Goal: Task Accomplishment & Management: Manage account settings

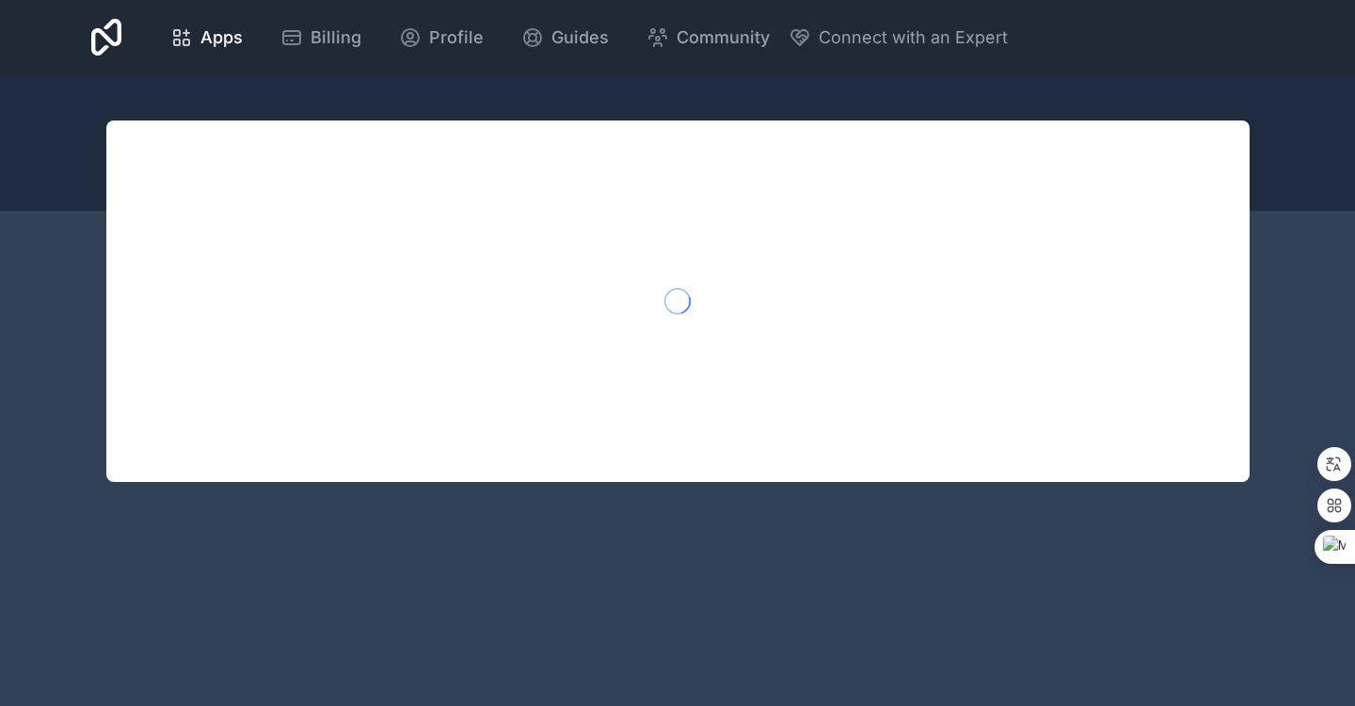
click at [119, 40] on icon at bounding box center [106, 38] width 31 height 38
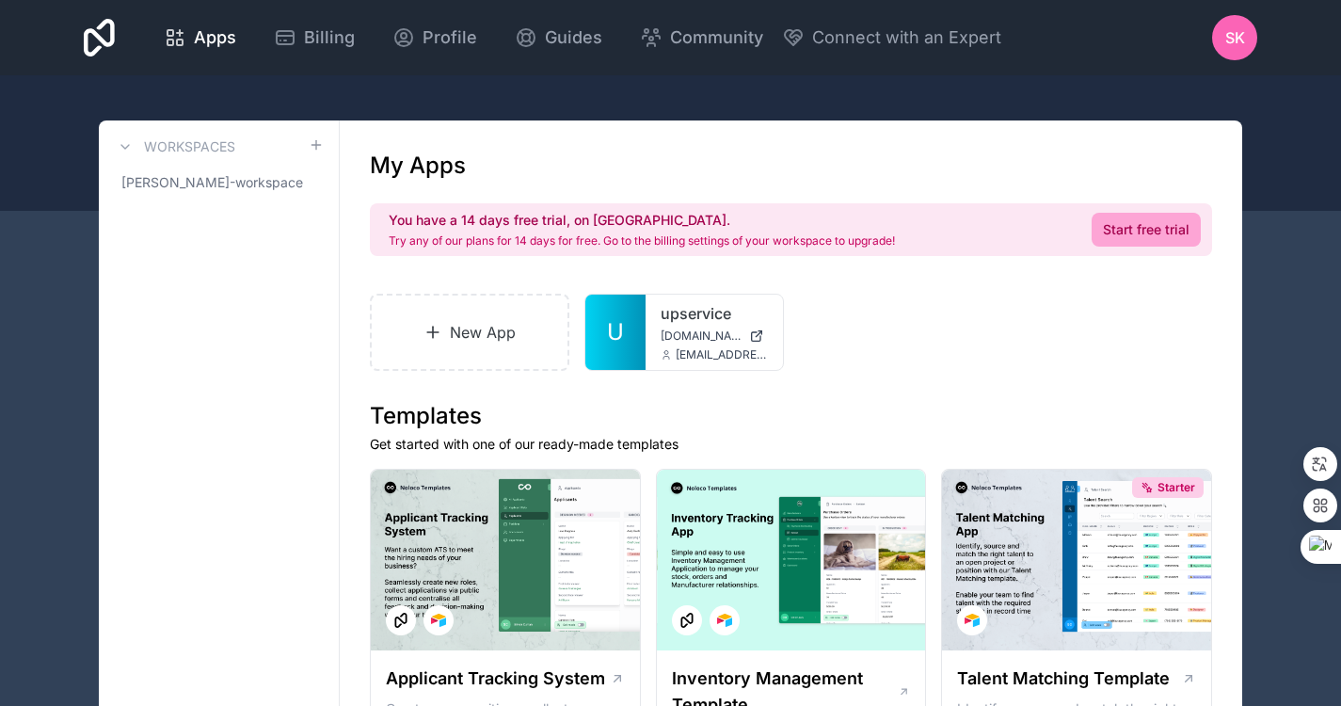
click at [0, 0] on icon at bounding box center [0, 0] width 0 height 0
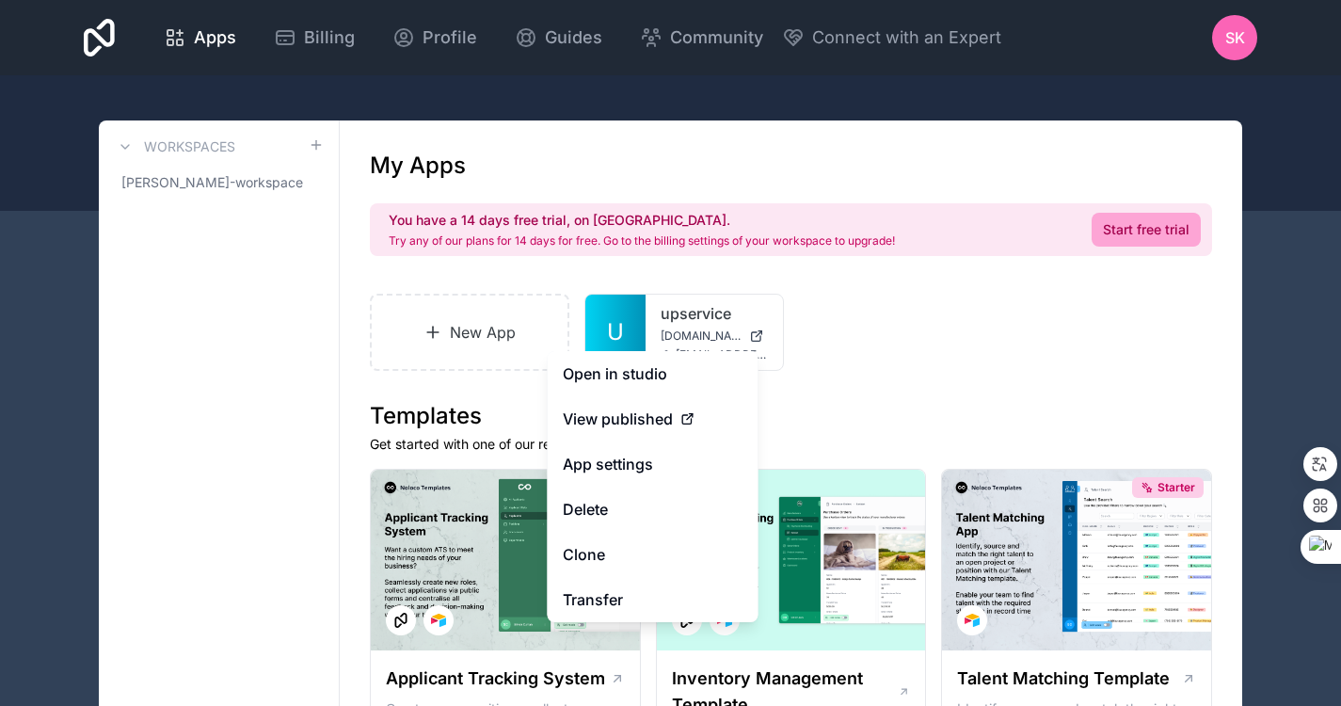
click at [923, 343] on div "New App U upservice [DOMAIN_NAME] [EMAIL_ADDRESS][DOMAIN_NAME]" at bounding box center [791, 332] width 842 height 77
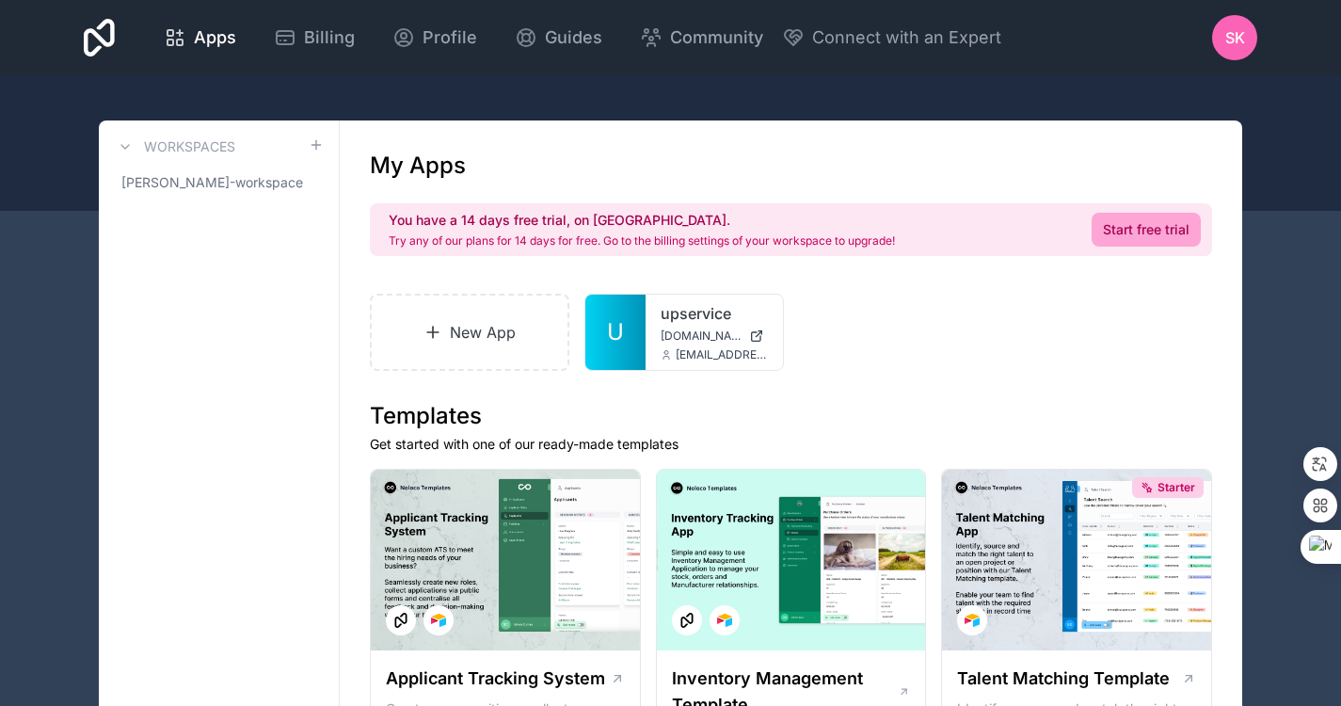
click at [239, 184] on span "[PERSON_NAME]-workspace" at bounding box center [212, 182] width 182 height 19
click at [0, 0] on icon at bounding box center [0, 0] width 0 height 0
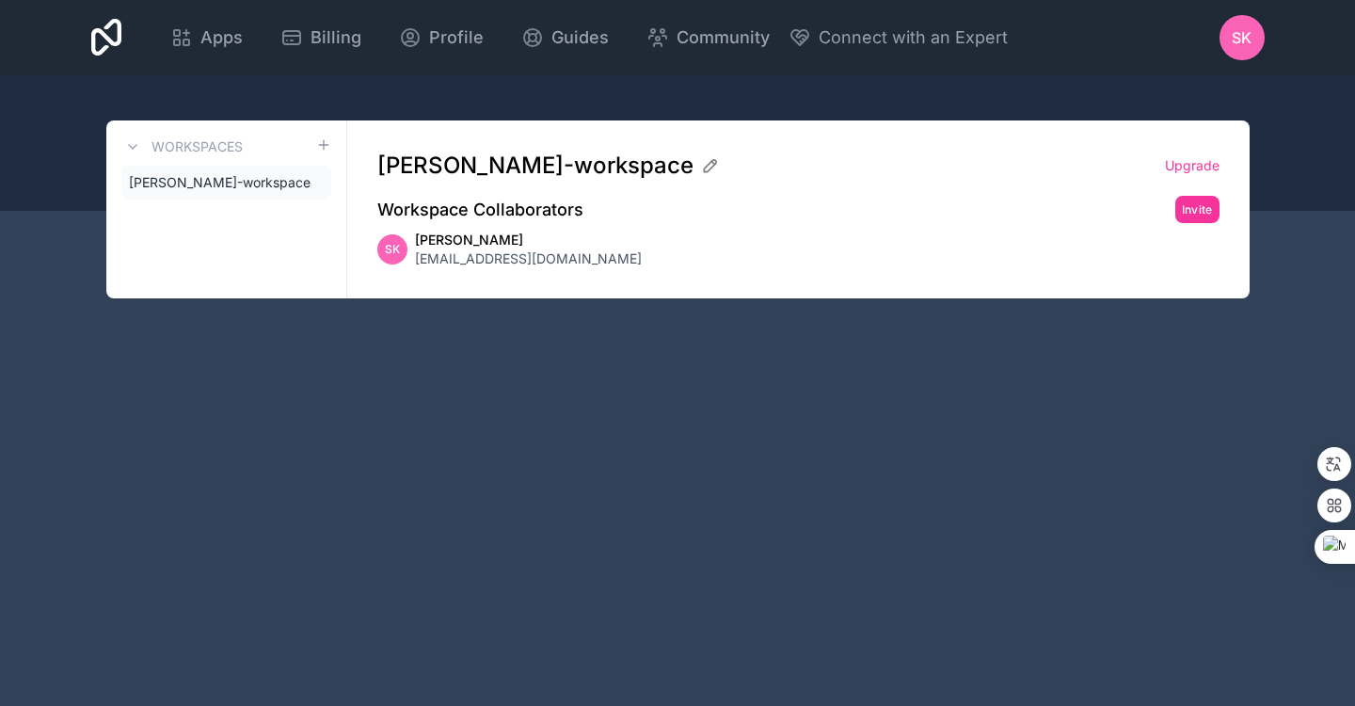
click at [0, 0] on icon at bounding box center [0, 0] width 0 height 0
click at [229, 142] on h3 "Workspaces" at bounding box center [196, 146] width 91 height 19
click at [134, 144] on icon at bounding box center [132, 146] width 15 height 15
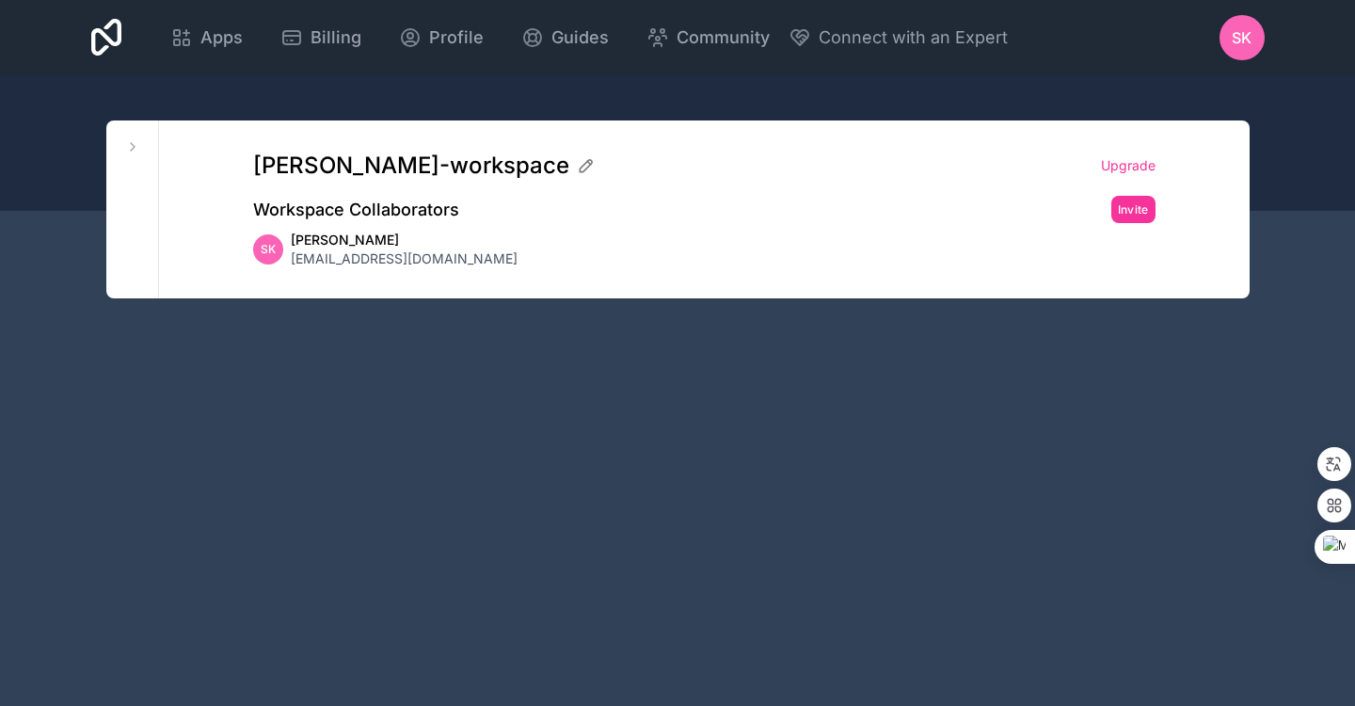
click at [134, 144] on icon at bounding box center [132, 146] width 15 height 15
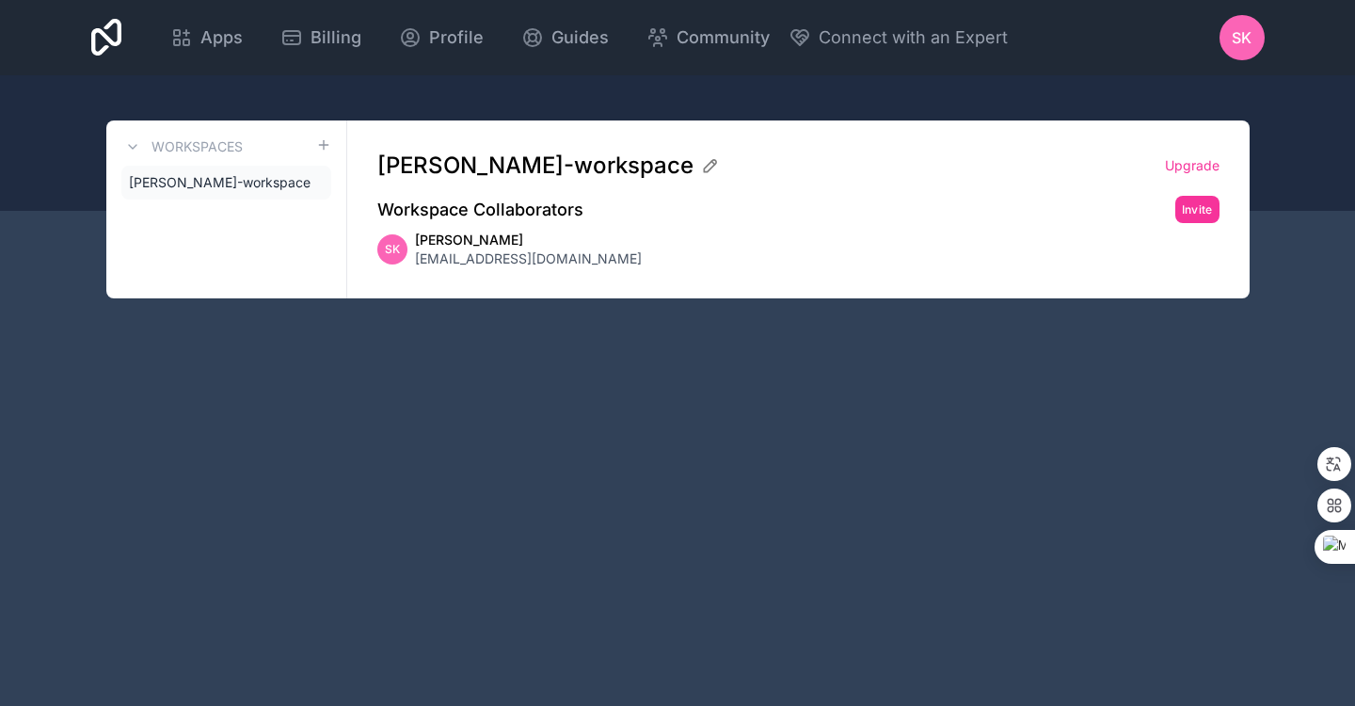
click at [716, 165] on icon at bounding box center [710, 166] width 12 height 12
click at [897, 237] on div "SK [PERSON_NAME] [EMAIL_ADDRESS][DOMAIN_NAME]" at bounding box center [798, 250] width 842 height 38
click at [1188, 207] on button "Invite" at bounding box center [1197, 209] width 44 height 27
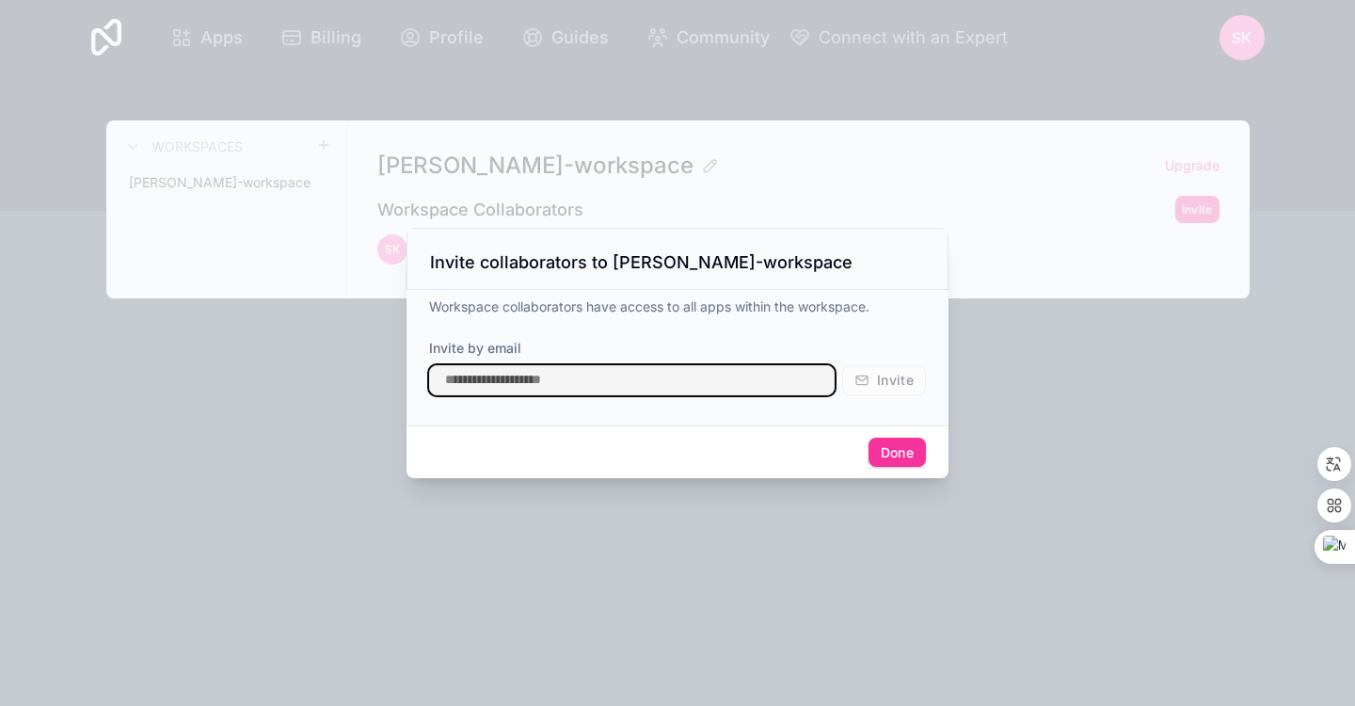
click at [665, 387] on input "text" at bounding box center [632, 380] width 406 height 30
type input "*"
type input "**********"
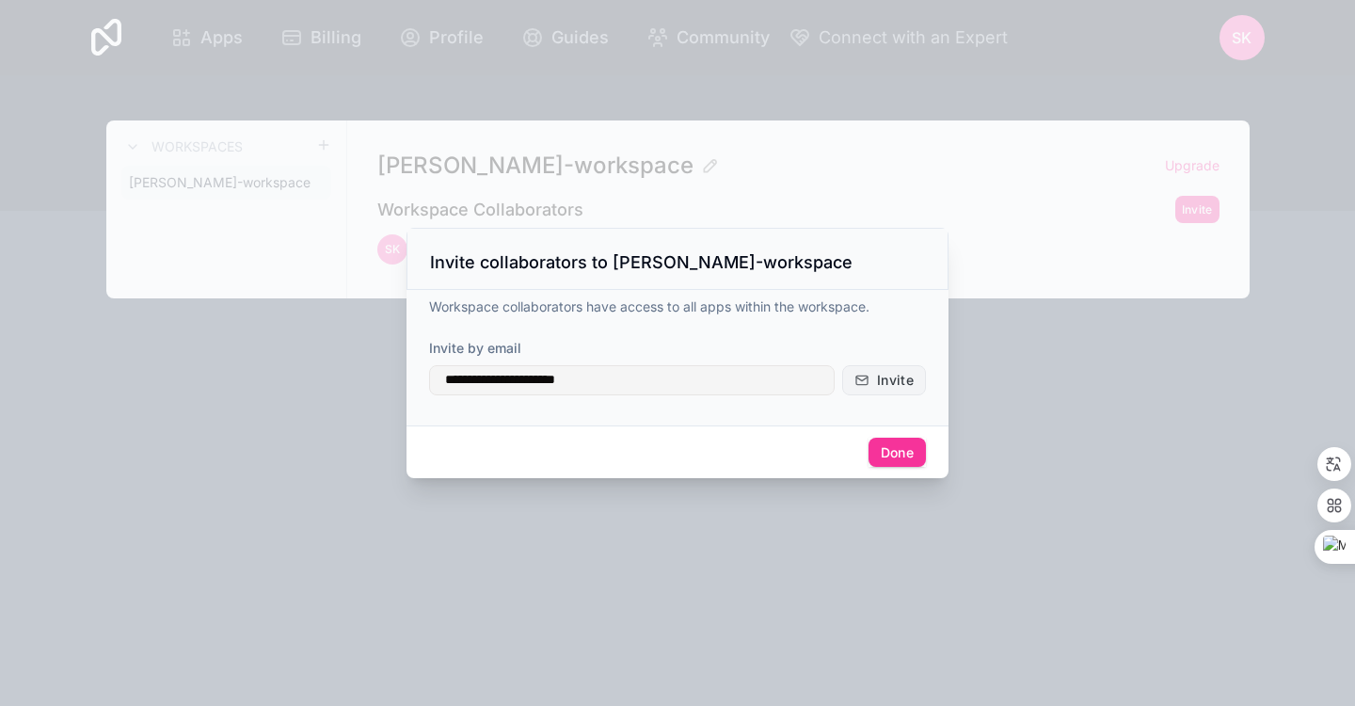
click at [895, 369] on button "Invite" at bounding box center [884, 380] width 84 height 30
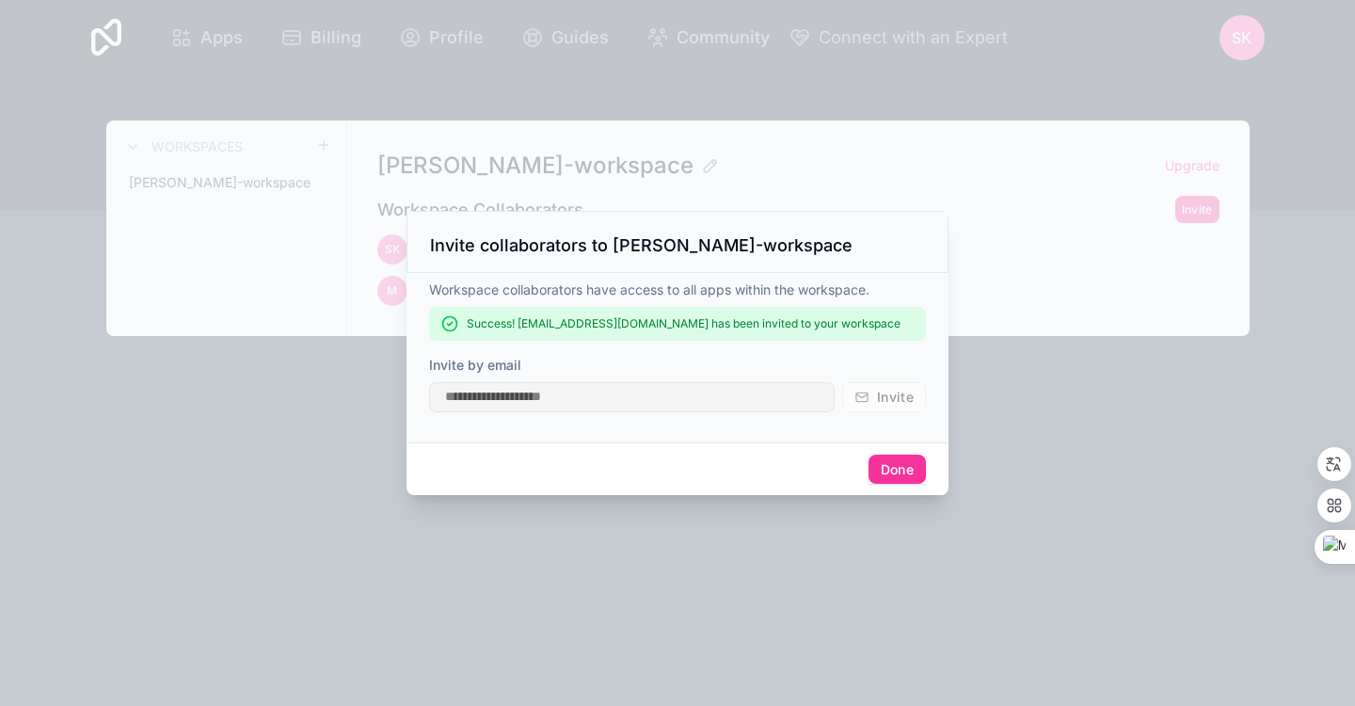
click at [877, 470] on button "Done" at bounding box center [896, 469] width 57 height 30
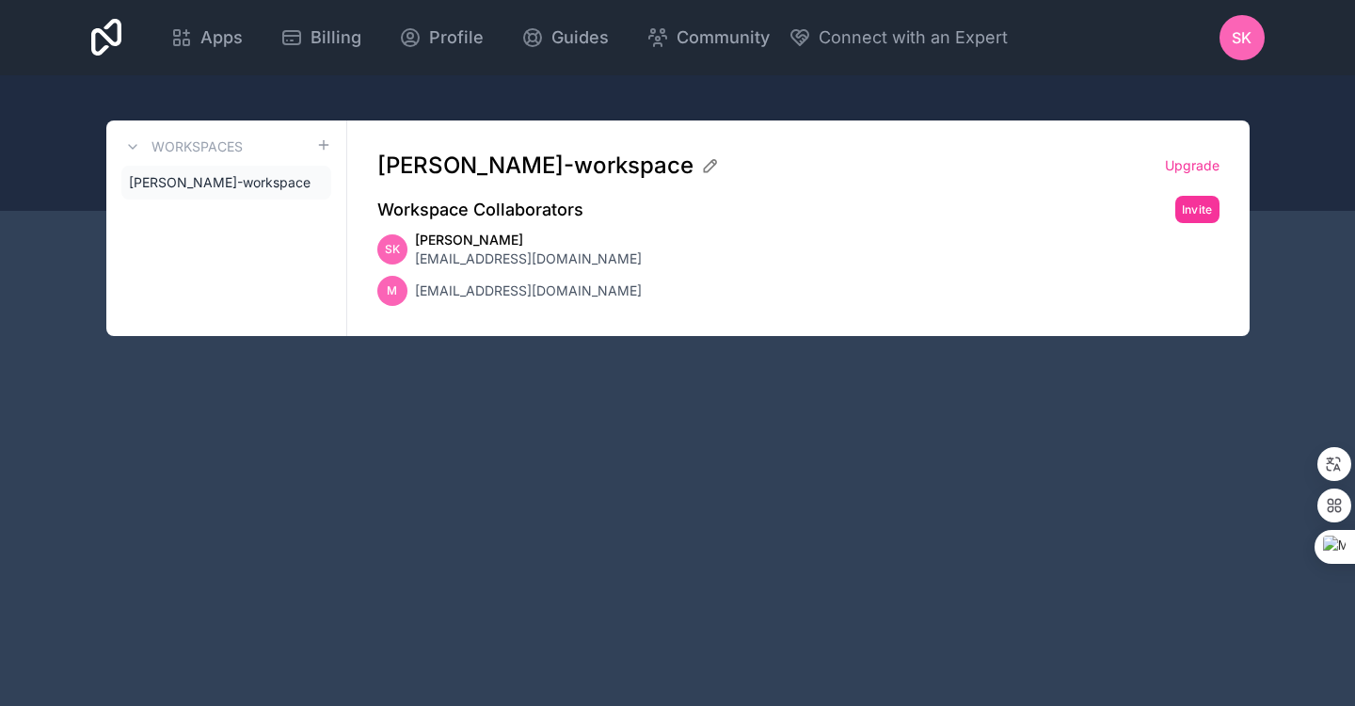
click at [569, 293] on span "[EMAIL_ADDRESS][DOMAIN_NAME]" at bounding box center [528, 290] width 227 height 19
click at [488, 288] on span "[EMAIL_ADDRESS][DOMAIN_NAME]" at bounding box center [528, 290] width 227 height 19
click at [1202, 216] on button "Invite" at bounding box center [1197, 209] width 44 height 27
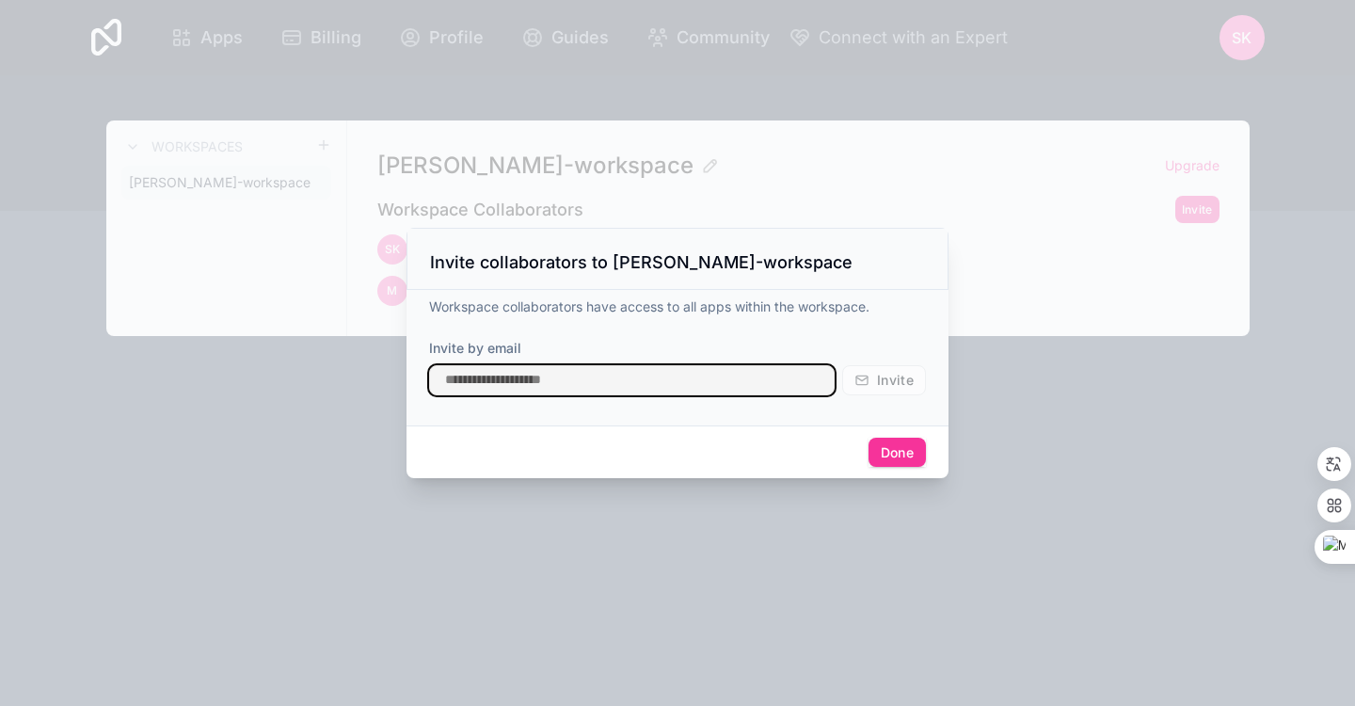
click at [658, 391] on input "text" at bounding box center [632, 380] width 406 height 30
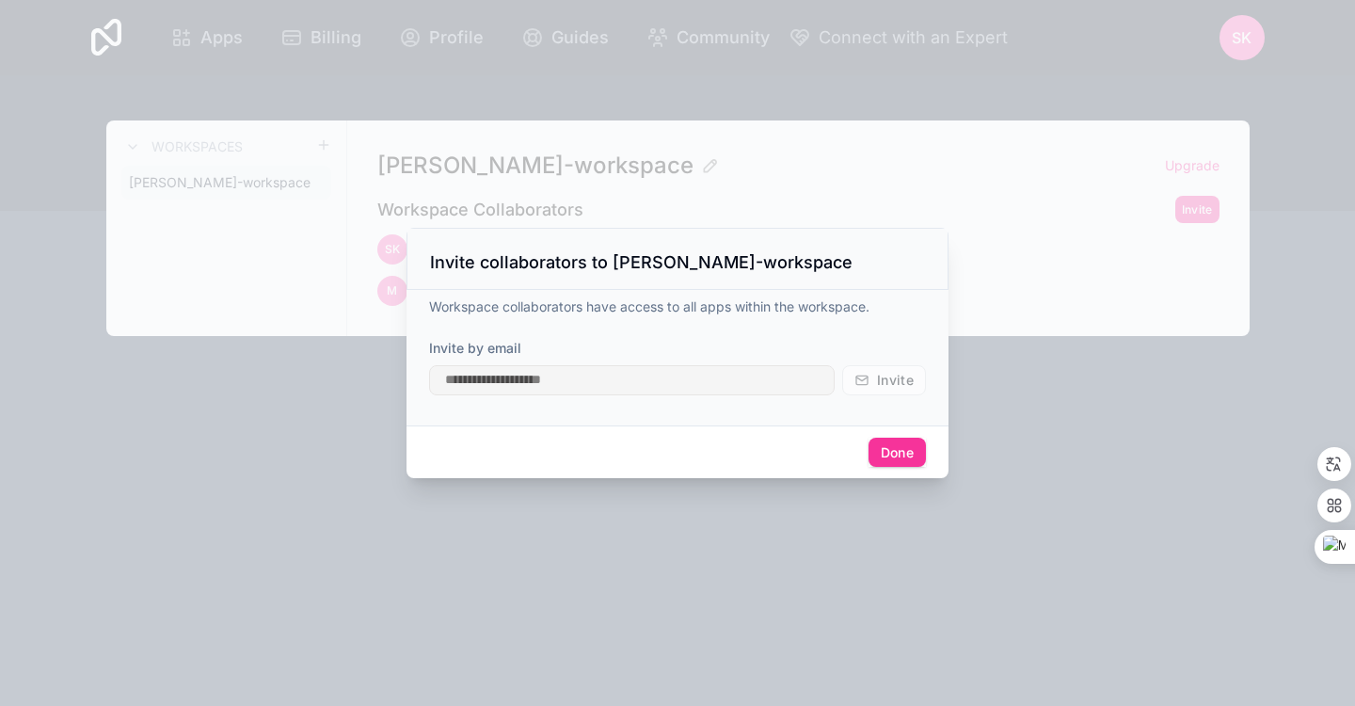
click at [1052, 425] on div at bounding box center [677, 353] width 1355 height 706
click at [914, 455] on button "Done" at bounding box center [896, 453] width 57 height 30
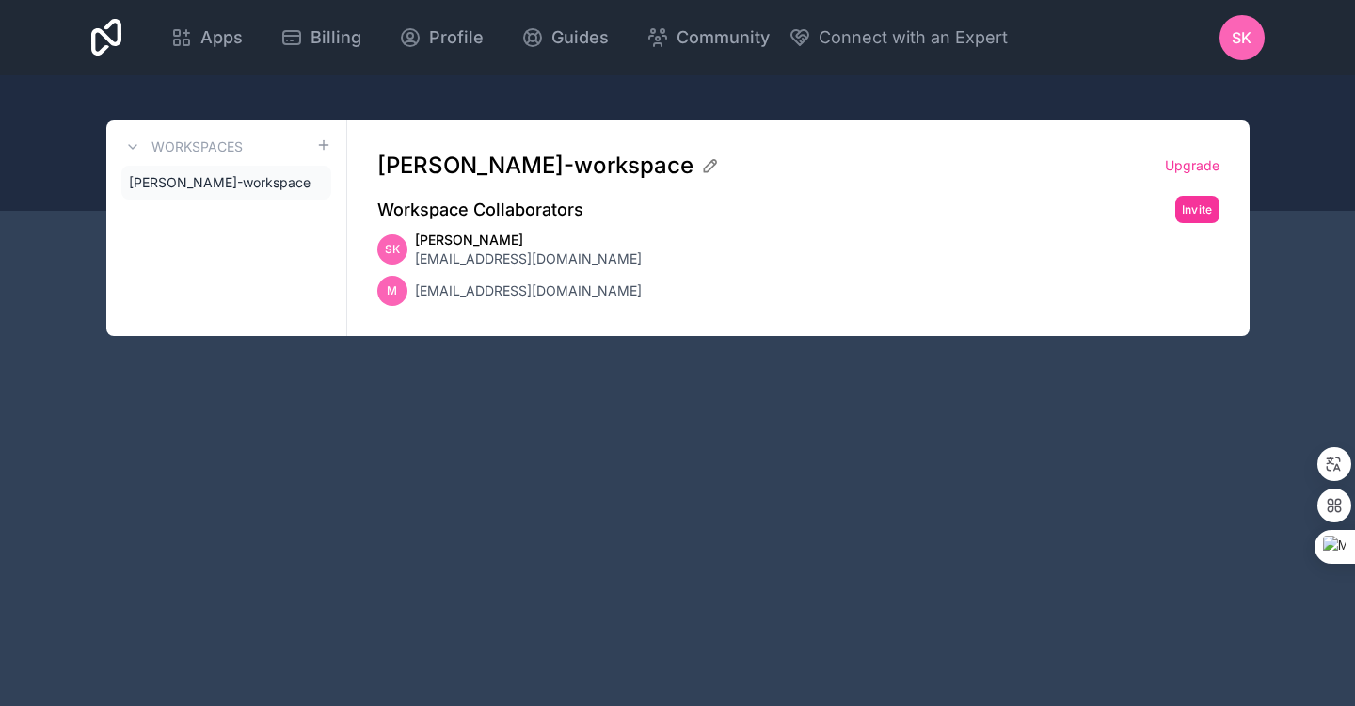
click at [535, 289] on span "[EMAIL_ADDRESS][DOMAIN_NAME]" at bounding box center [528, 290] width 227 height 19
click at [527, 247] on span "[PERSON_NAME]" at bounding box center [528, 240] width 227 height 19
click at [0, 0] on icon at bounding box center [0, 0] width 0 height 0
click at [259, 179] on span "[PERSON_NAME]-workspace" at bounding box center [220, 182] width 182 height 19
click at [134, 144] on icon at bounding box center [132, 146] width 15 height 15
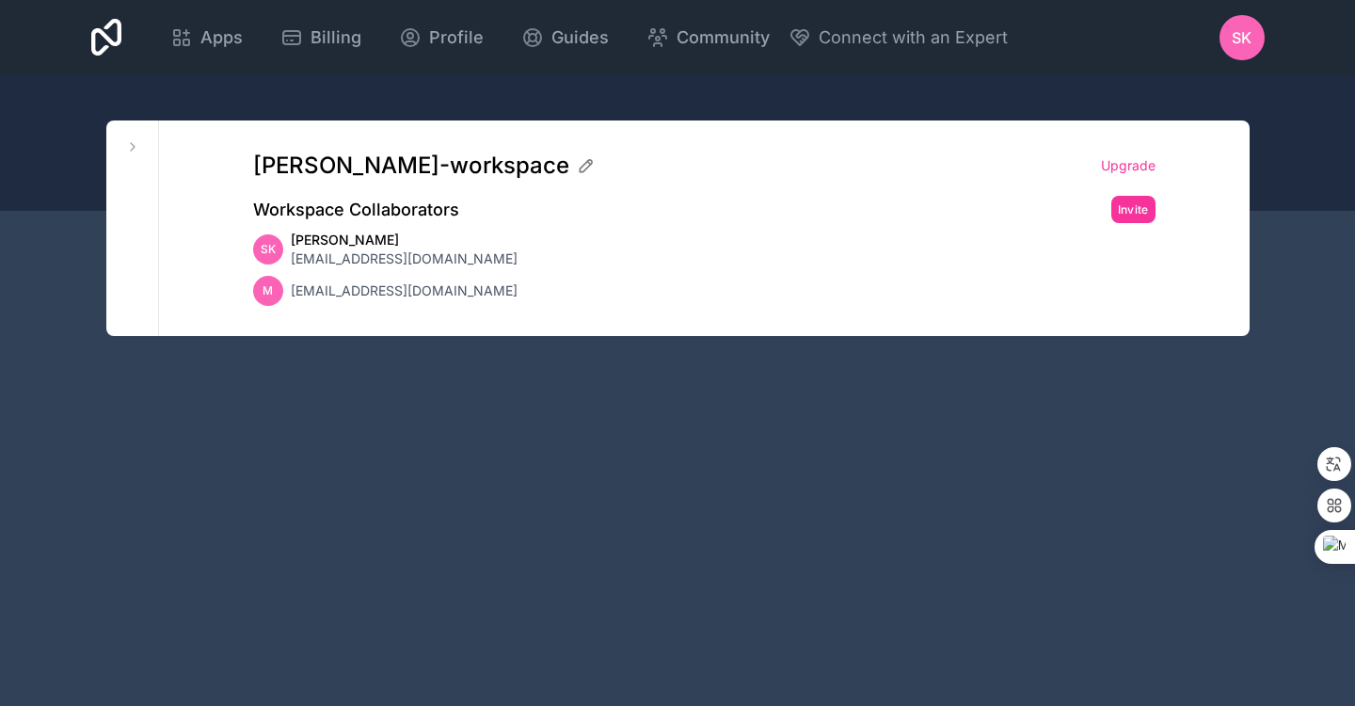
click at [134, 144] on icon at bounding box center [132, 146] width 15 height 15
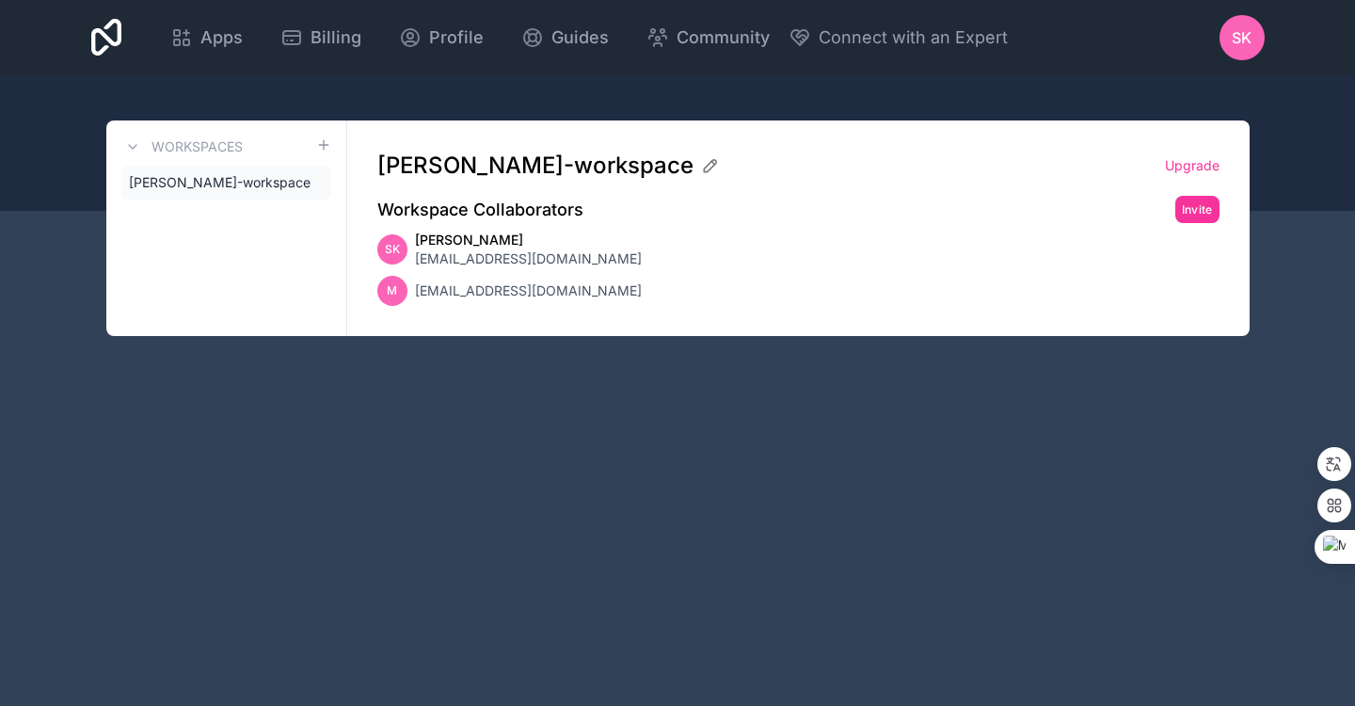
click at [238, 143] on h3 "Workspaces" at bounding box center [196, 146] width 91 height 19
click at [225, 154] on h3 "Workspaces" at bounding box center [196, 146] width 91 height 19
click at [124, 30] on div "Apps Billing Profile Guides Community Connect with an Expert SK Billing Profile…" at bounding box center [677, 37] width 1203 height 75
click at [108, 33] on icon at bounding box center [106, 37] width 31 height 45
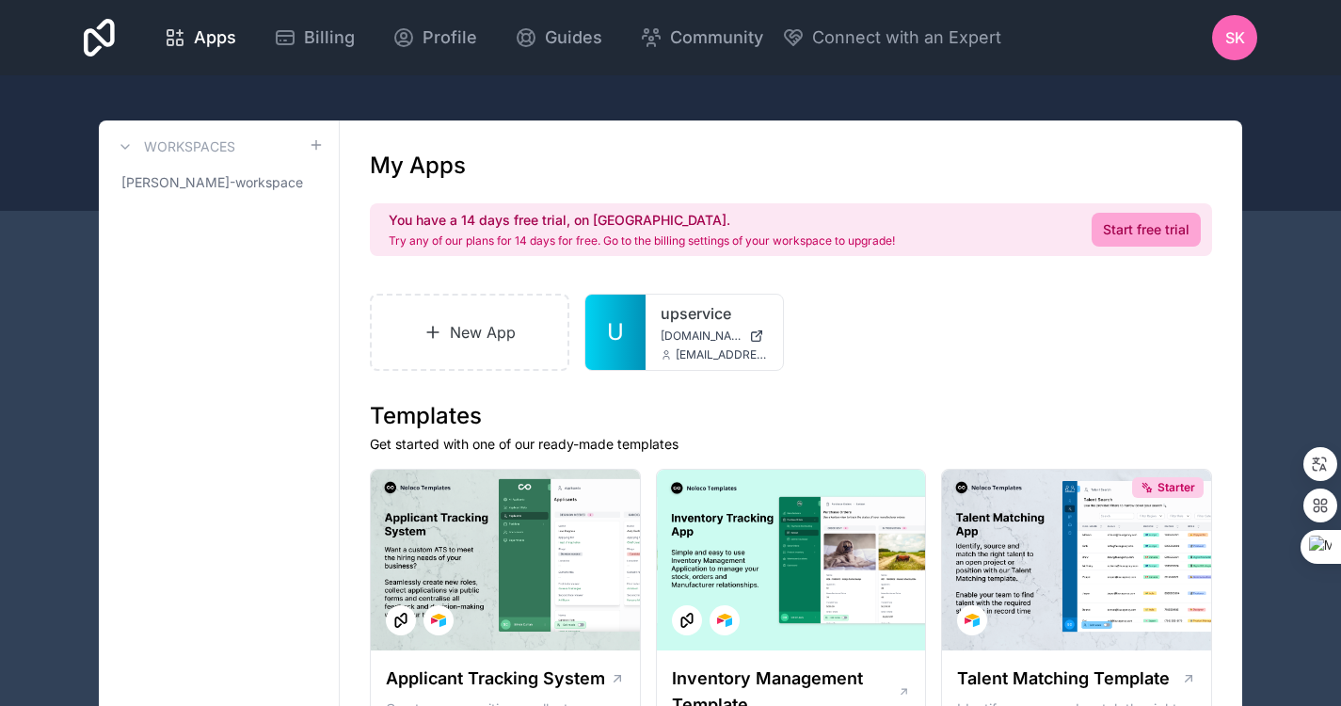
click at [260, 179] on span "[PERSON_NAME]-workspace" at bounding box center [212, 182] width 182 height 19
click at [0, 0] on icon at bounding box center [0, 0] width 0 height 0
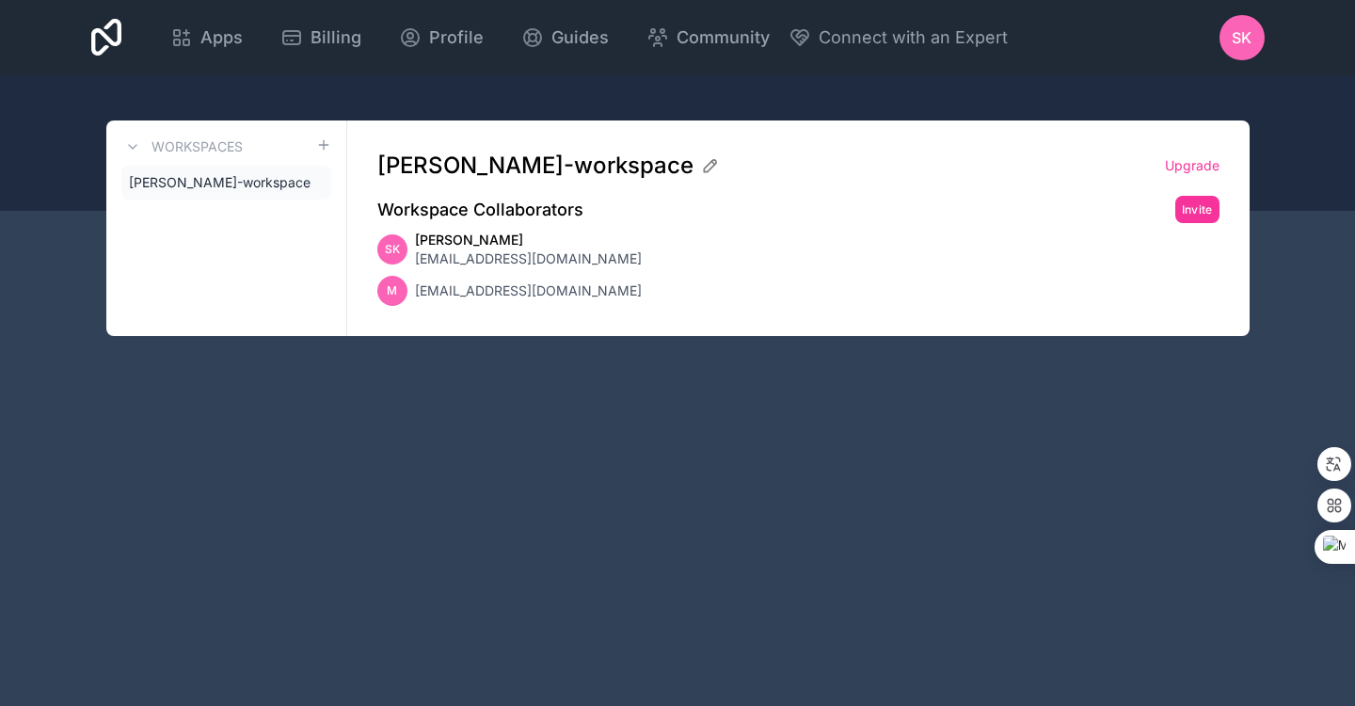
click at [0, 0] on icon at bounding box center [0, 0] width 0 height 0
click at [275, 178] on span "[PERSON_NAME]-workspace" at bounding box center [220, 182] width 182 height 19
click at [84, 39] on div "Apps Billing Profile Guides Community Connect with an Expert SK Billing Profile…" at bounding box center [677, 37] width 1203 height 75
click at [103, 41] on icon at bounding box center [106, 37] width 31 height 45
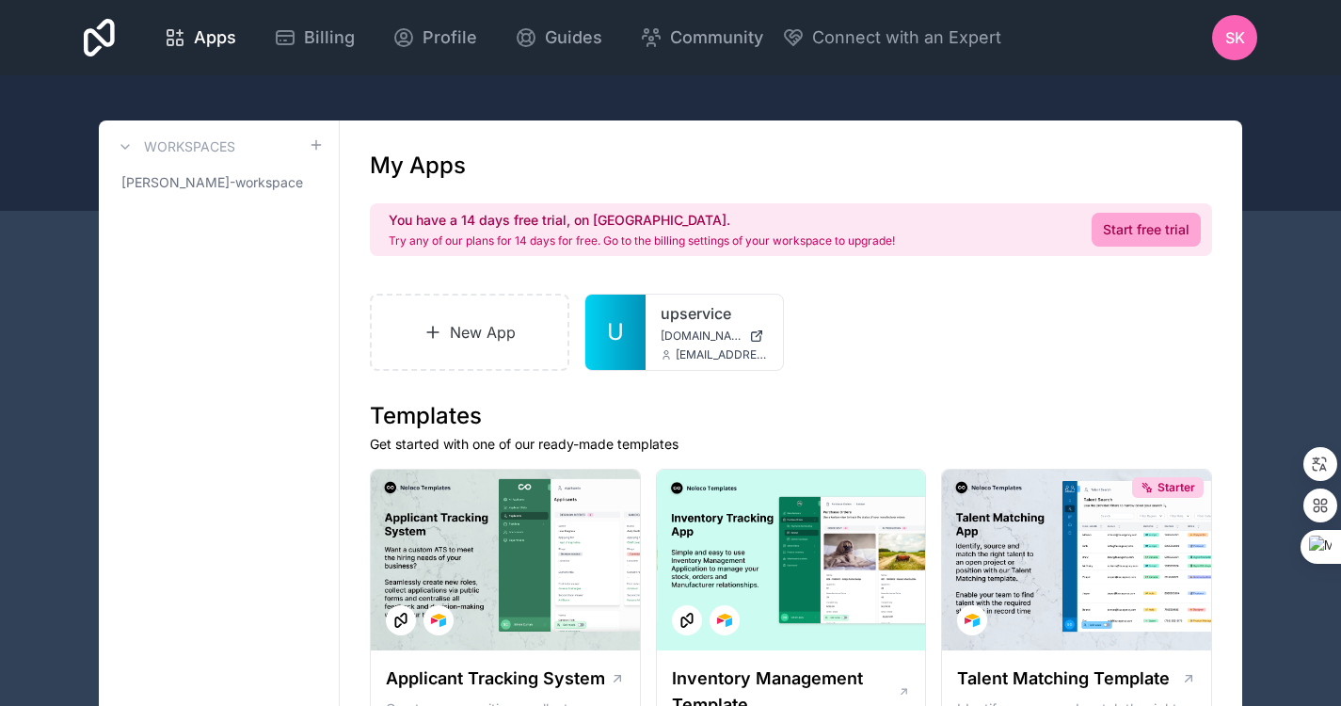
click at [678, 338] on span "[DOMAIN_NAME]" at bounding box center [701, 335] width 81 height 15
